Goal: Task Accomplishment & Management: Complete application form

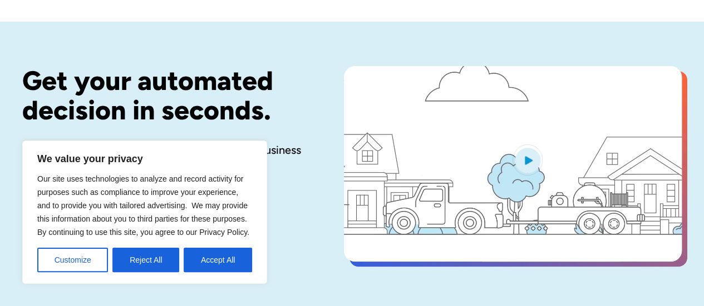
scroll to position [57, 0]
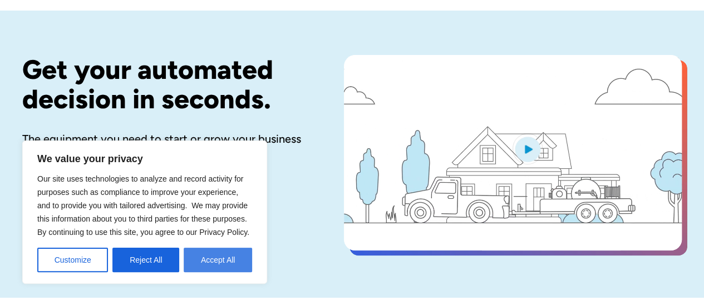
click at [229, 269] on button "Accept All" at bounding box center [218, 260] width 68 height 24
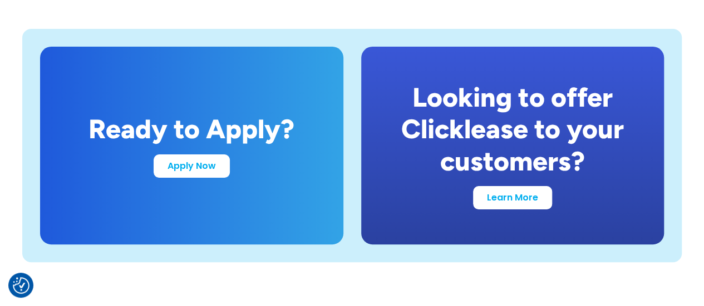
scroll to position [2152, 0]
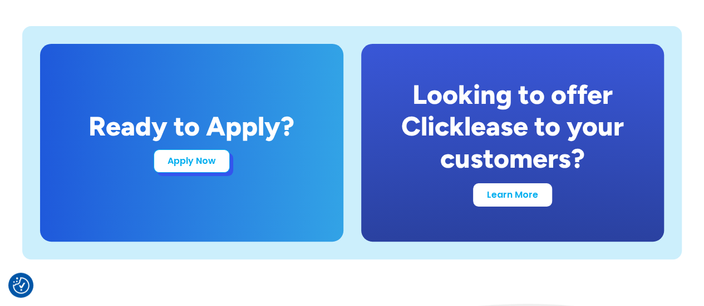
click at [220, 155] on link "Apply Now" at bounding box center [192, 161] width 76 height 23
